Goal: Check status: Check status

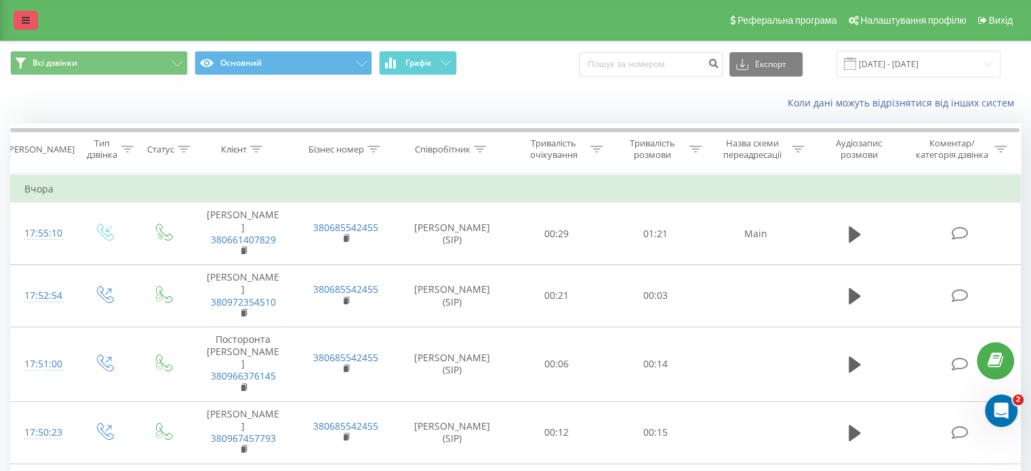
click at [26, 16] on icon at bounding box center [26, 20] width 8 height 9
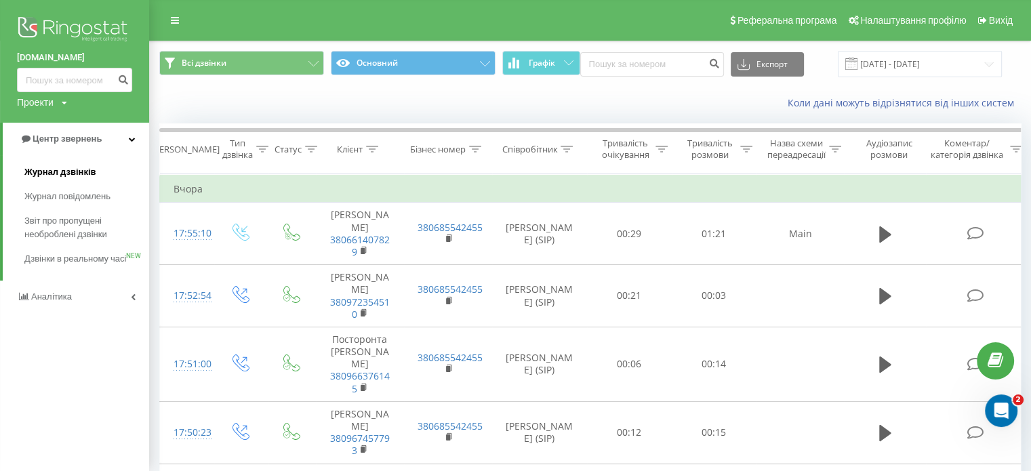
click at [91, 171] on span "Журнал дзвінків" at bounding box center [60, 172] width 72 height 14
click at [79, 167] on span "Журнал дзвінків" at bounding box center [60, 172] width 72 height 14
click at [256, 98] on div "Коли дані можуть відрізнятися вiд інших систем" at bounding box center [590, 103] width 880 height 33
drag, startPoint x: 258, startPoint y: 21, endPoint x: 222, endPoint y: 20, distance: 35.9
click at [258, 21] on div "Реферальна програма Налаштування профілю Вихід" at bounding box center [515, 20] width 1031 height 41
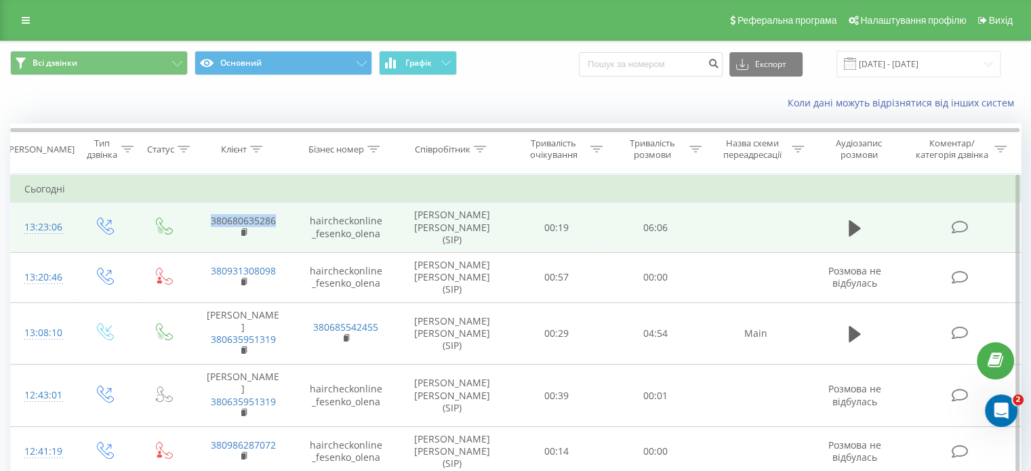
drag, startPoint x: 279, startPoint y: 214, endPoint x: 203, endPoint y: 214, distance: 75.9
click at [203, 214] on td "380680635286" at bounding box center [243, 228] width 102 height 50
copy link "380680635286"
